Goal: Task Accomplishment & Management: Manage account settings

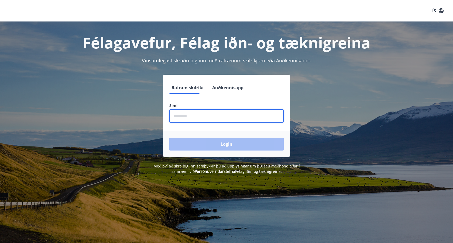
click at [226, 117] on input "phone" at bounding box center [226, 116] width 114 height 13
type input "********"
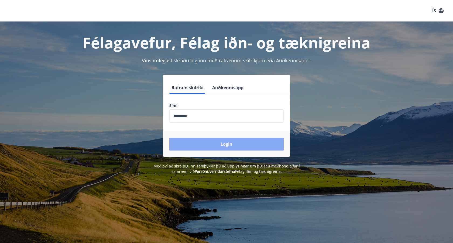
click at [230, 148] on button "Login" at bounding box center [226, 144] width 114 height 13
